Goal: Information Seeking & Learning: Learn about a topic

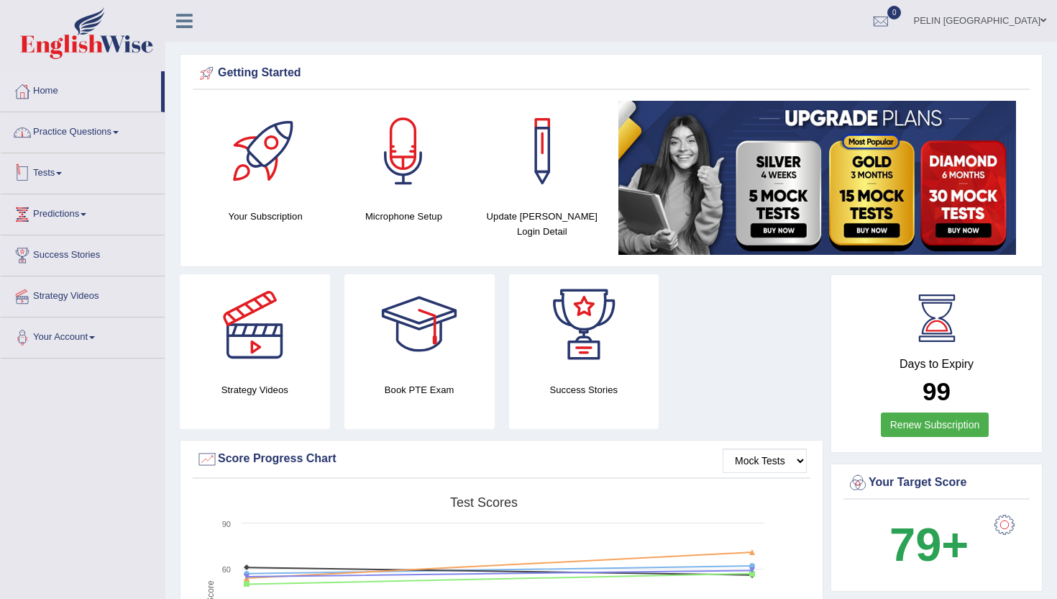
click at [112, 136] on link "Practice Questions" at bounding box center [83, 130] width 164 height 36
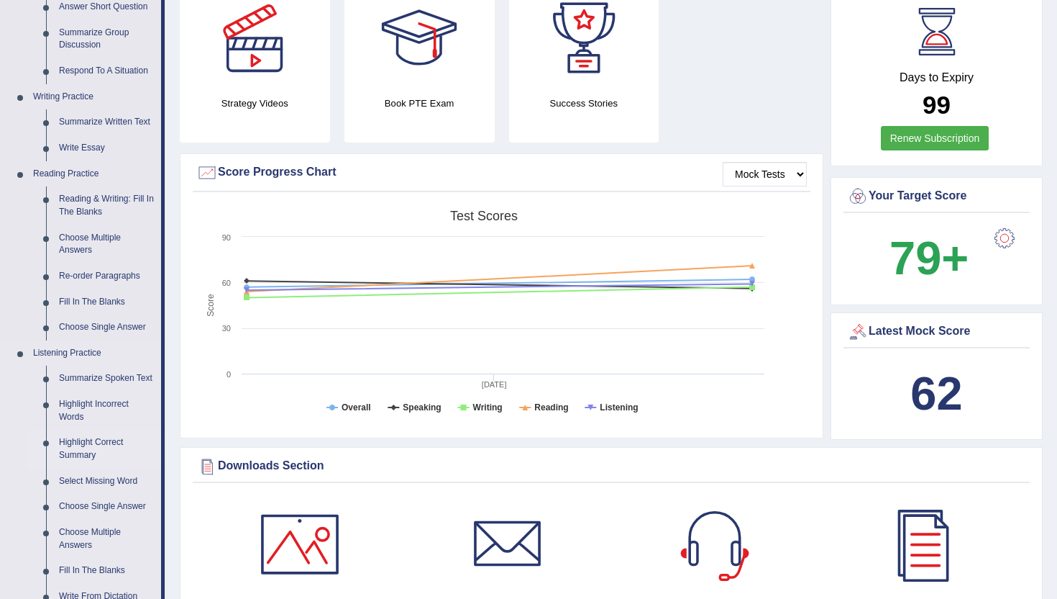
scroll to position [344, 0]
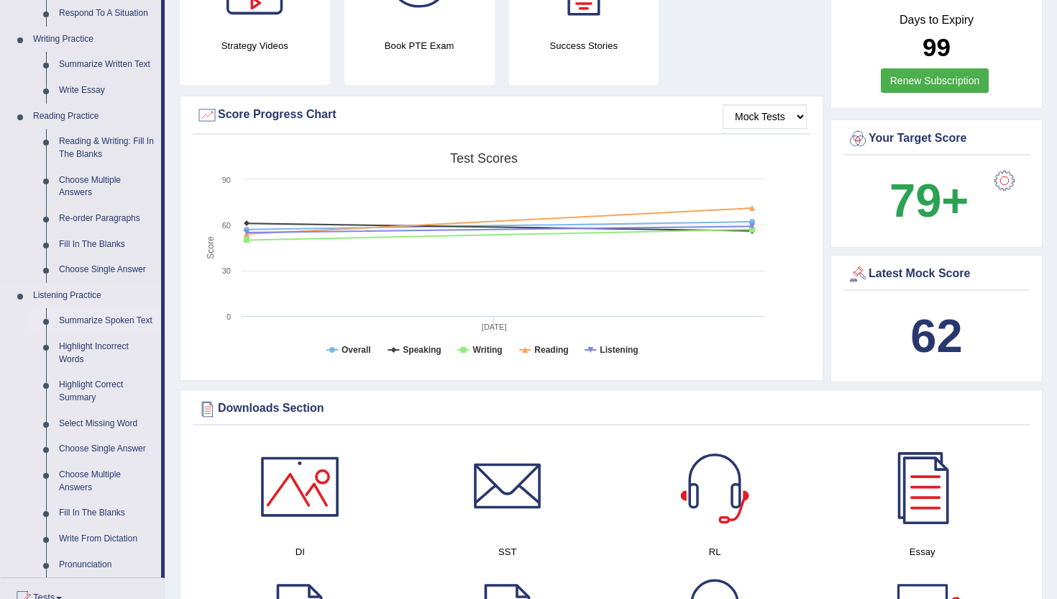
click at [100, 320] on link "Summarize Spoken Text" at bounding box center [107, 321] width 109 height 26
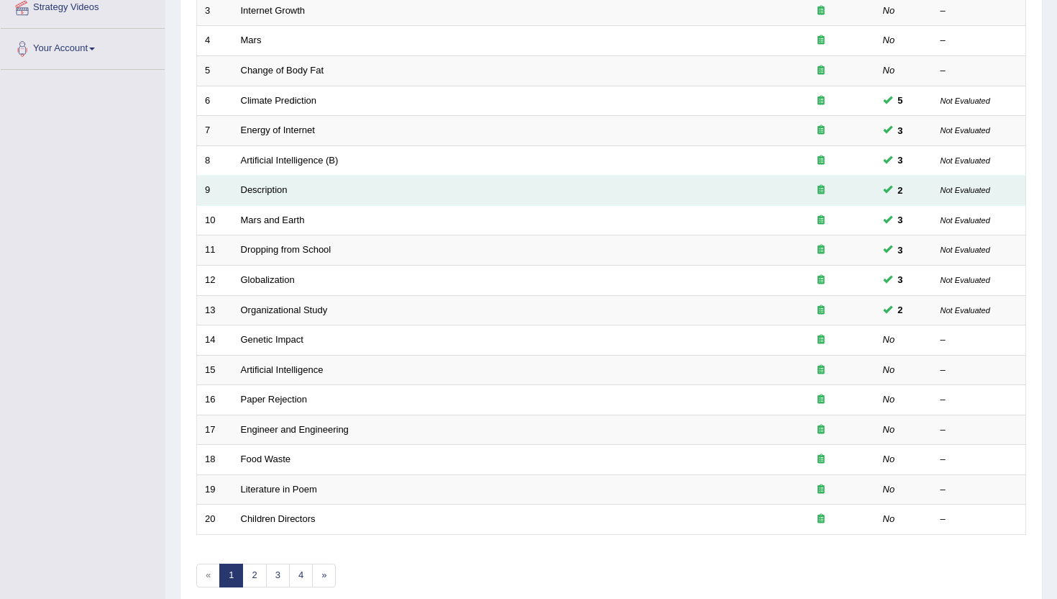
scroll to position [292, 0]
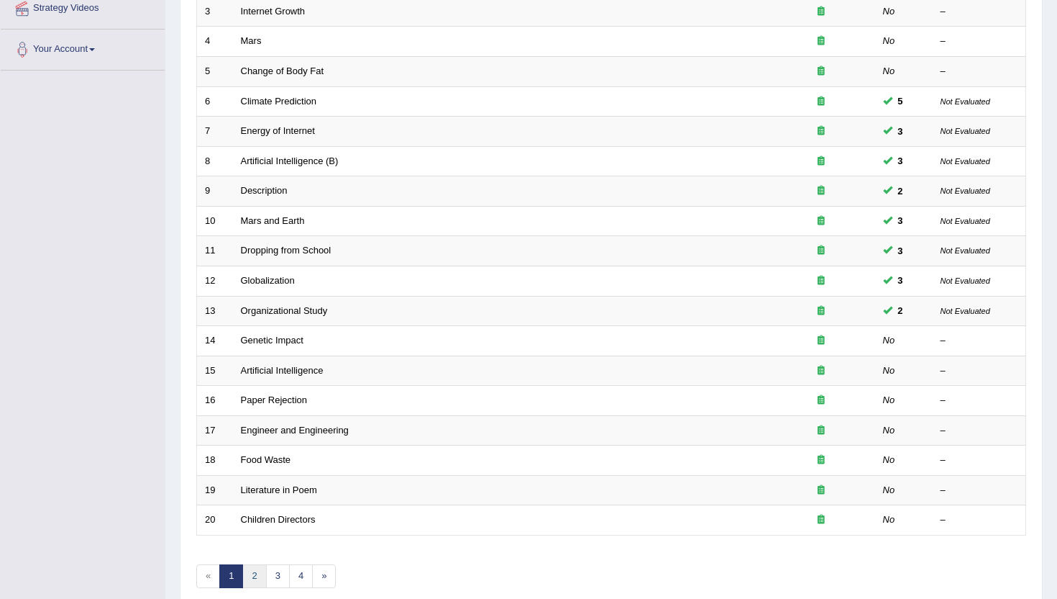
click at [258, 583] on link "2" at bounding box center [254, 576] width 24 height 24
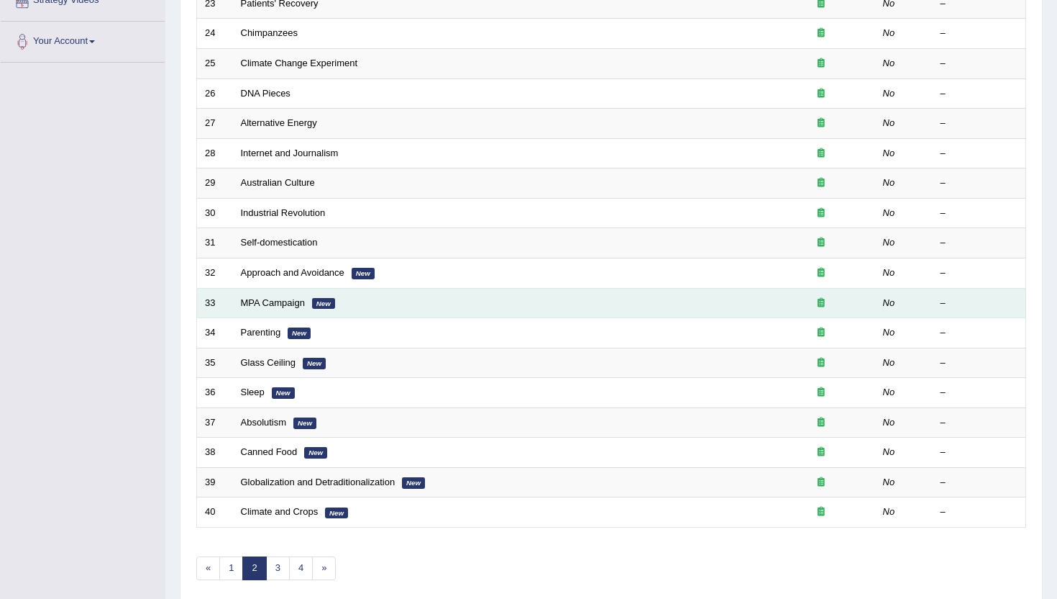
scroll to position [347, 0]
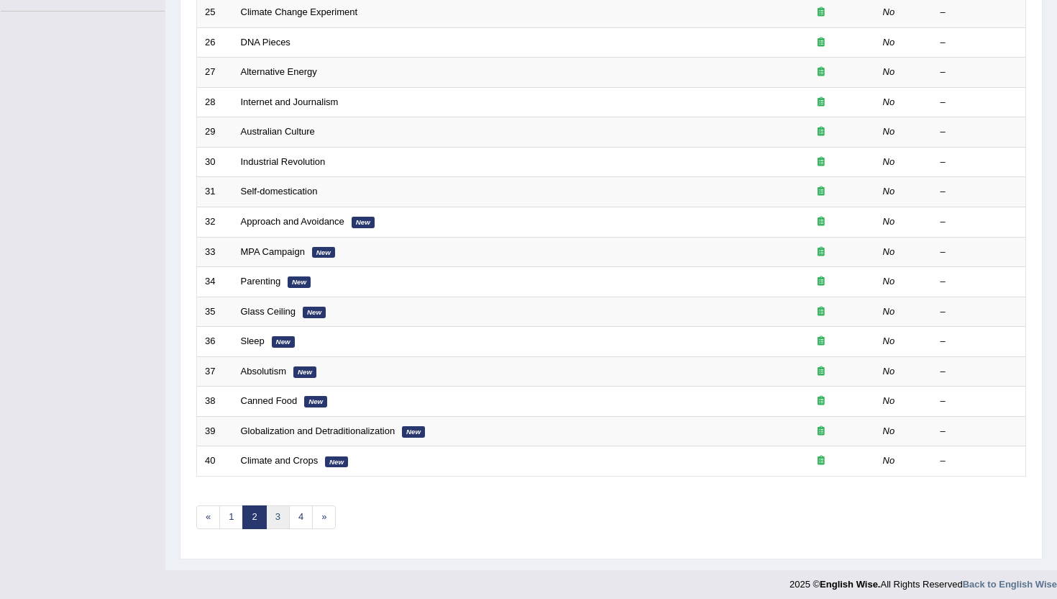
click at [278, 519] on link "3" at bounding box center [278, 517] width 24 height 24
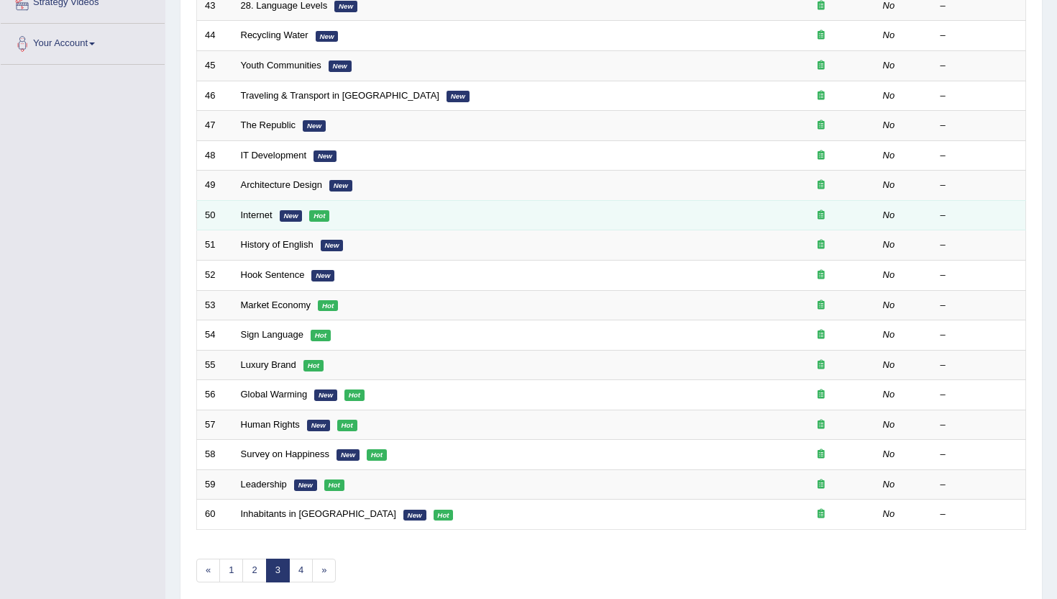
scroll to position [295, 0]
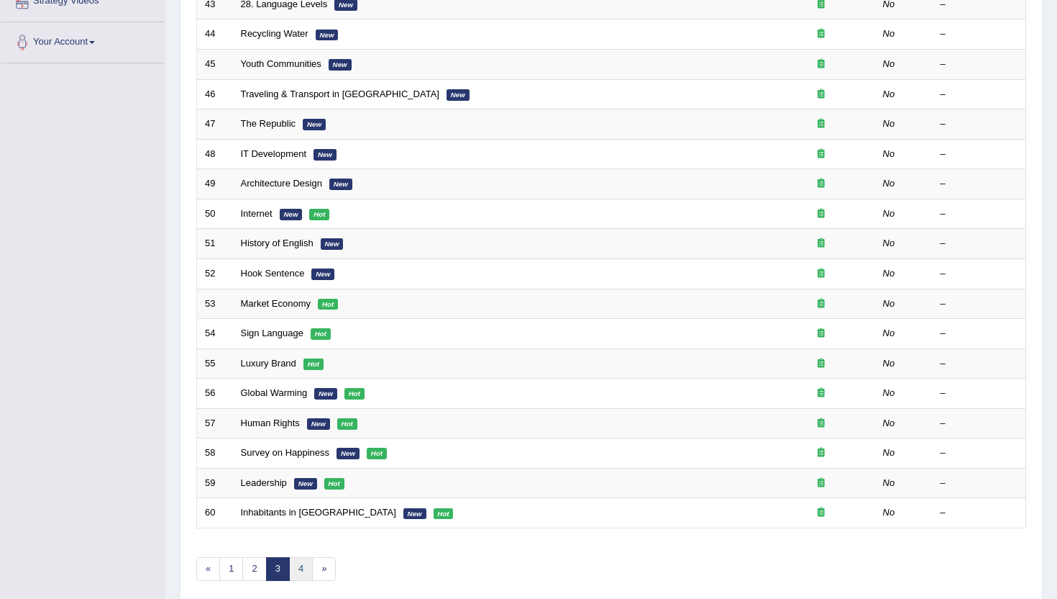
click at [299, 575] on link "4" at bounding box center [301, 569] width 24 height 24
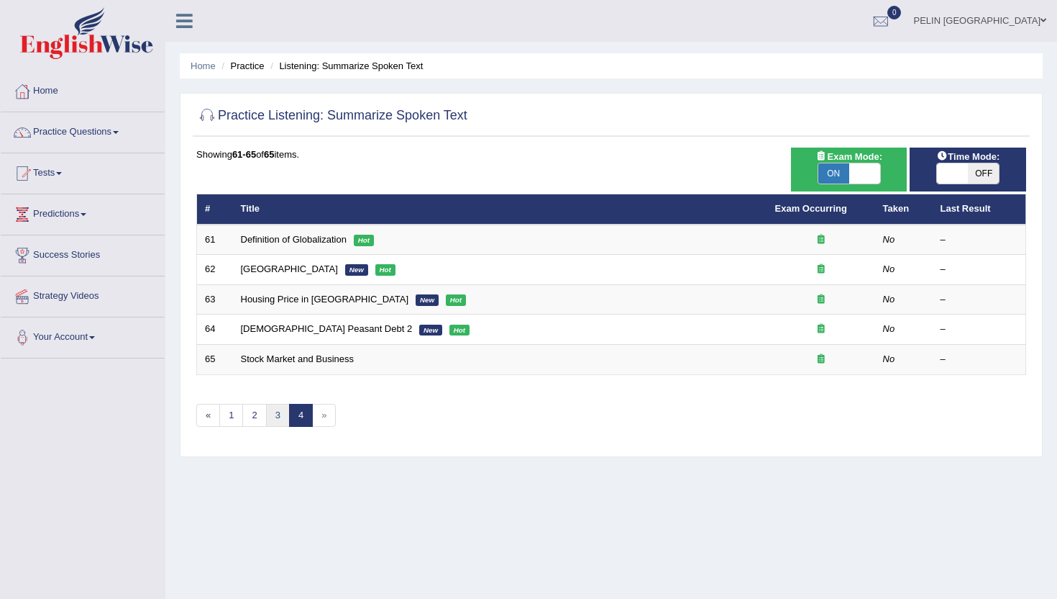
click at [281, 411] on link "3" at bounding box center [278, 416] width 24 height 24
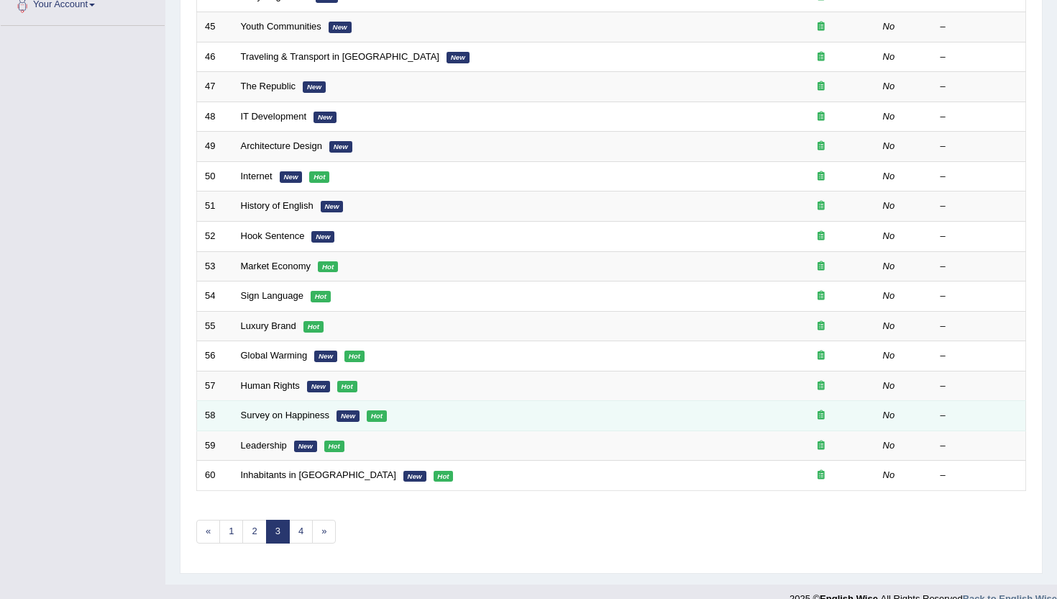
scroll to position [354, 0]
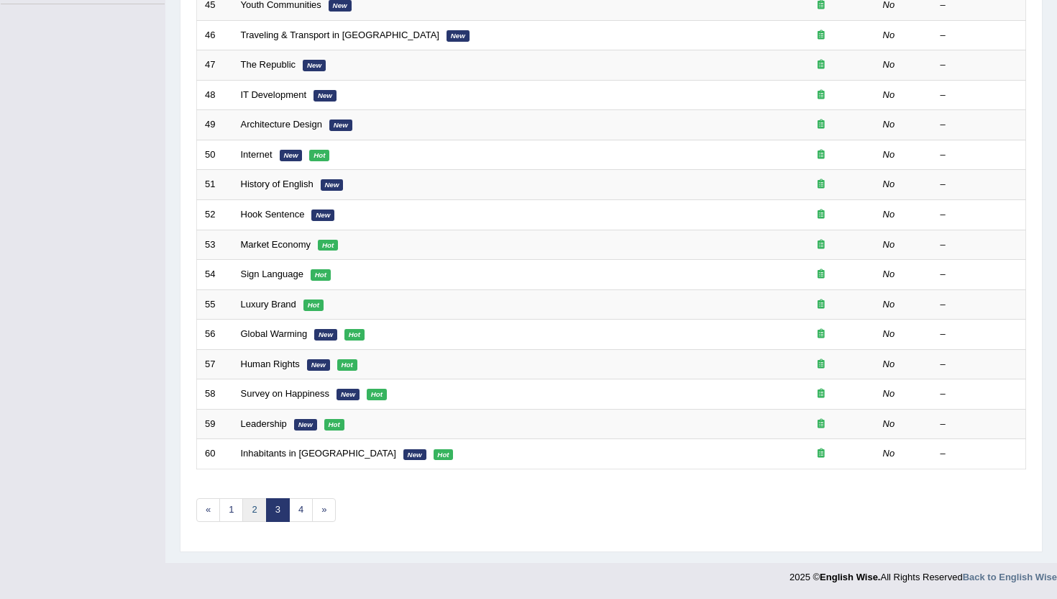
click at [255, 511] on link "2" at bounding box center [254, 510] width 24 height 24
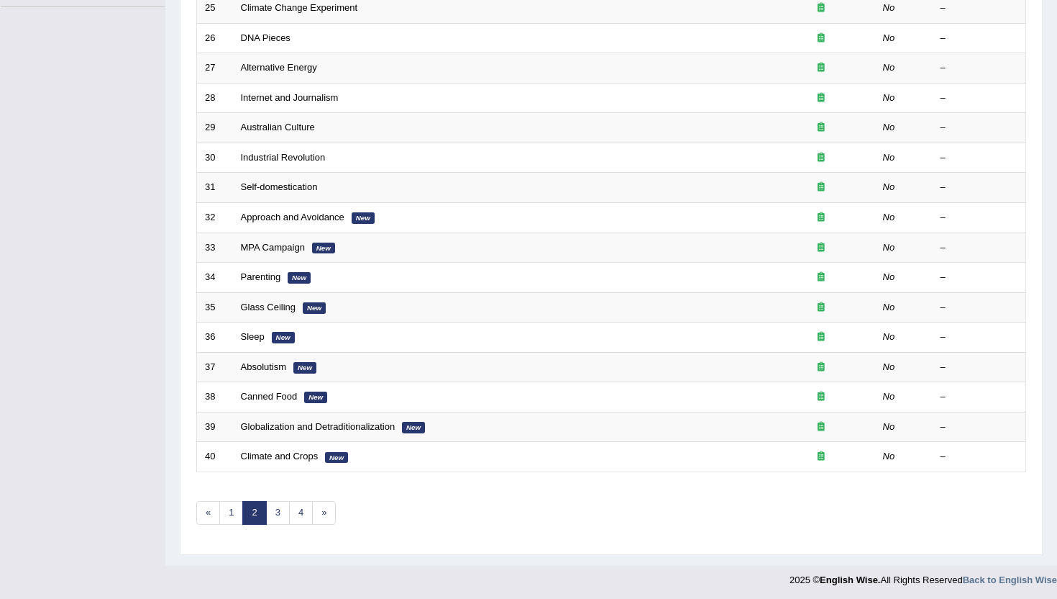
scroll to position [354, 0]
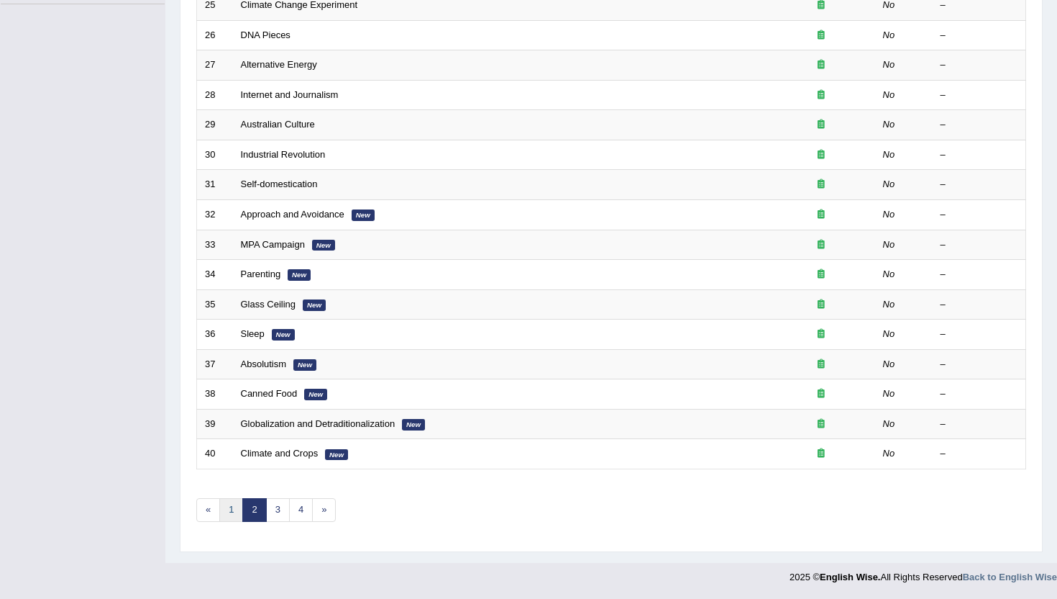
click at [237, 511] on link "1" at bounding box center [231, 510] width 24 height 24
